Goal: Task Accomplishment & Management: Complete application form

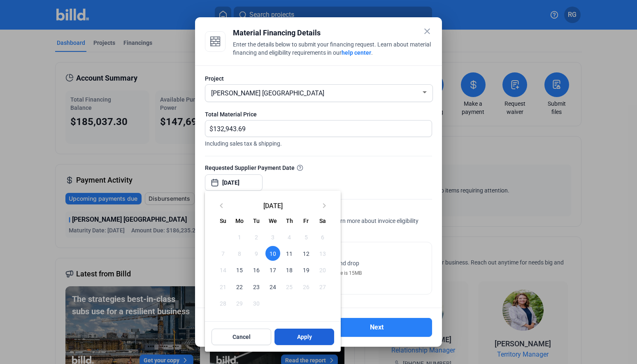
click at [312, 332] on button "Apply" at bounding box center [304, 337] width 60 height 16
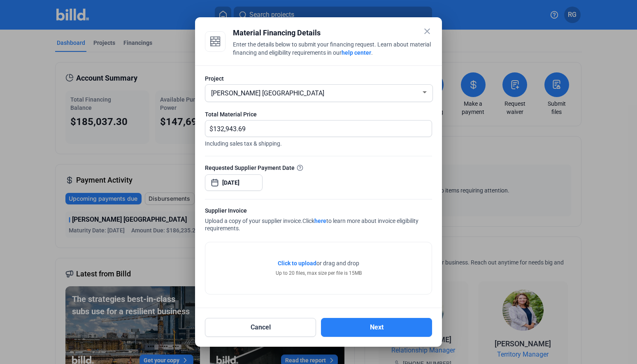
click at [293, 262] on span "Click to upload" at bounding box center [297, 263] width 39 height 7
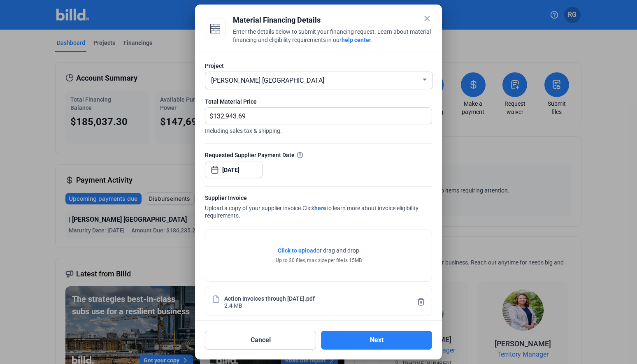
scroll to position [6, 0]
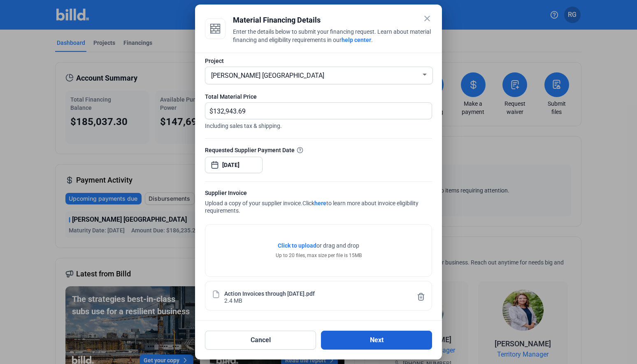
click at [363, 338] on button "Next" at bounding box center [376, 340] width 111 height 19
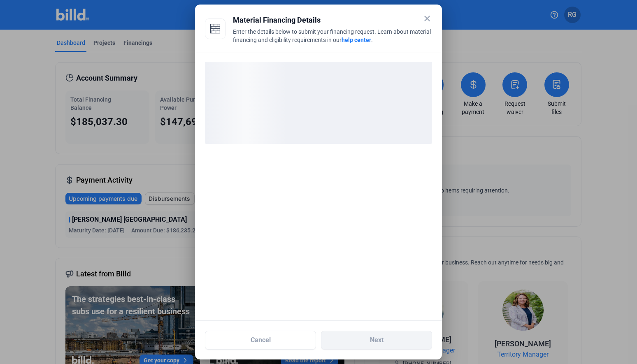
scroll to position [0, 0]
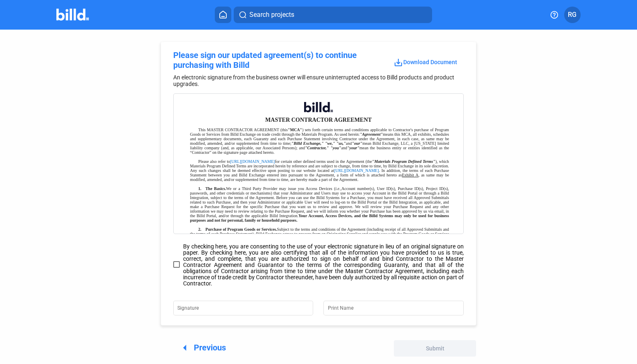
click at [176, 263] on span at bounding box center [176, 264] width 7 height 7
click at [0, 0] on input "By checking here, you are consenting to the use of your electronic signature in…" at bounding box center [0, 0] width 0 height 0
click at [228, 306] on input "Signature" at bounding box center [238, 308] width 122 height 12
type input "[PERSON_NAME]"
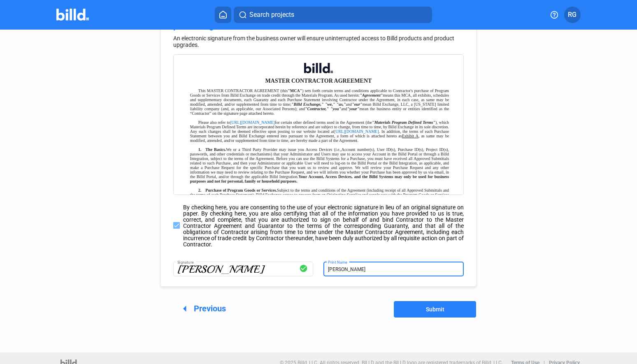
scroll to position [41, 0]
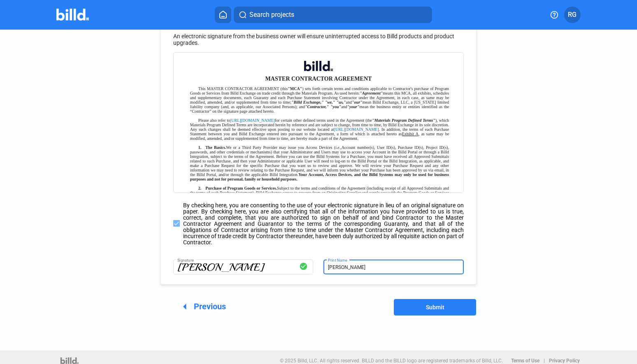
type input "[PERSON_NAME]"
click at [436, 304] on button "Submit" at bounding box center [435, 307] width 82 height 16
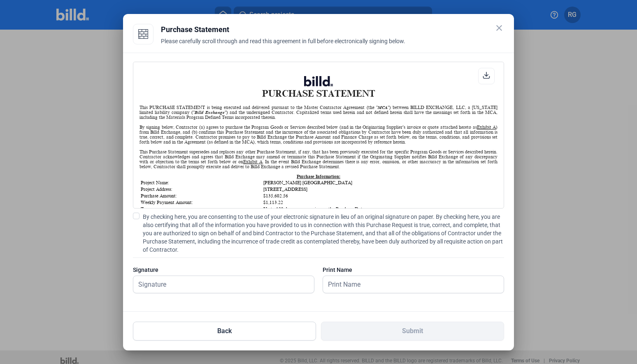
scroll to position [0, 0]
click at [485, 75] on icon at bounding box center [485, 75] width 7 height 7
click at [412, 66] on div "PURCHASE STATEMENT This PURCHASE STATEMENT is being executed and delivered purs…" at bounding box center [318, 135] width 371 height 147
click at [218, 284] on input "text" at bounding box center [219, 284] width 172 height 17
type input "[PERSON_NAME]"
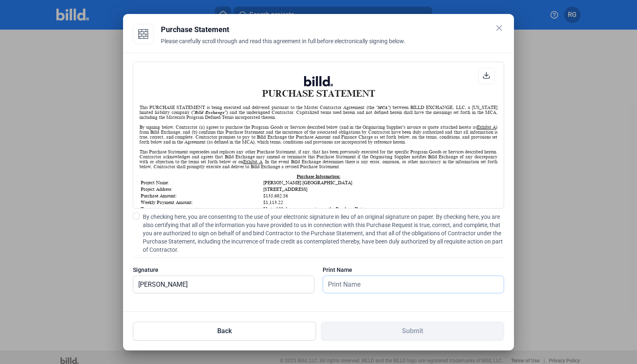
type input "[PERSON_NAME]"
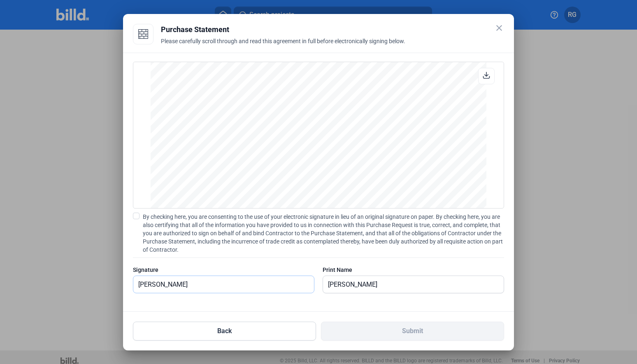
scroll to position [658, 0]
click at [136, 217] on span at bounding box center [136, 216] width 7 height 7
click at [0, 0] on input "By checking here, you are consenting to the use of your electronic signature in…" at bounding box center [0, 0] width 0 height 0
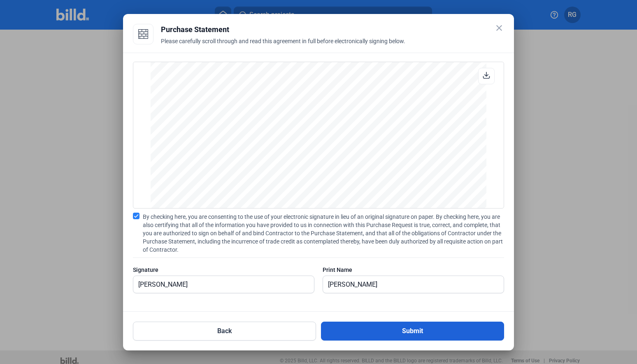
click at [427, 332] on button "Submit" at bounding box center [412, 331] width 183 height 19
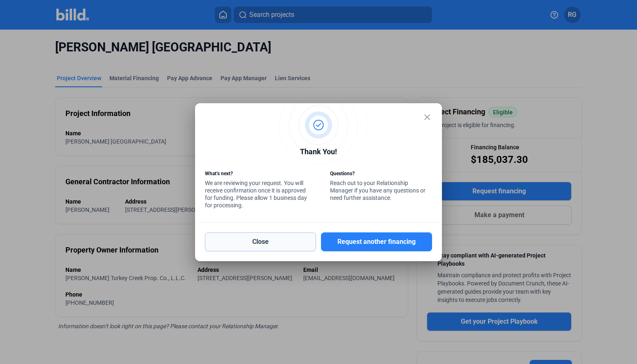
click at [271, 247] on button "Close" at bounding box center [260, 241] width 111 height 19
